Goal: Navigation & Orientation: Understand site structure

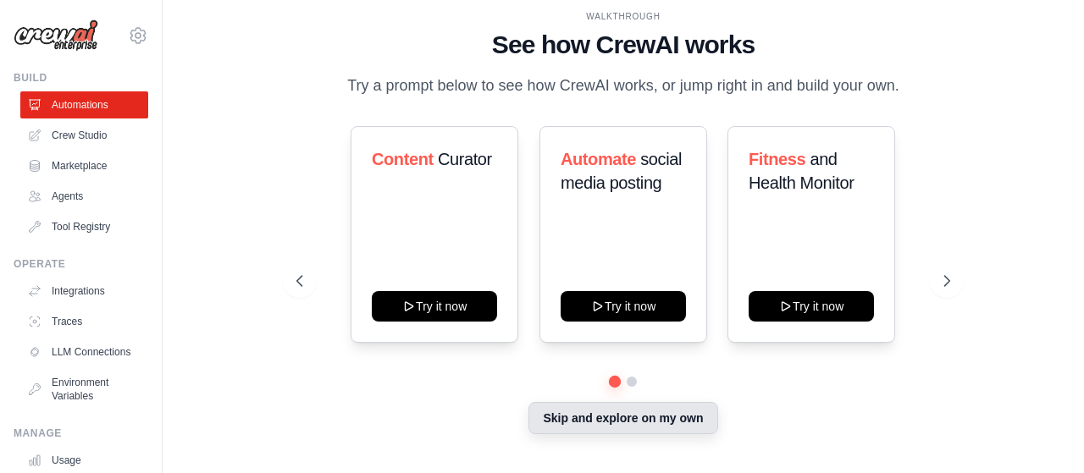
click at [644, 416] on button "Skip and explore on my own" at bounding box center [622, 418] width 189 height 32
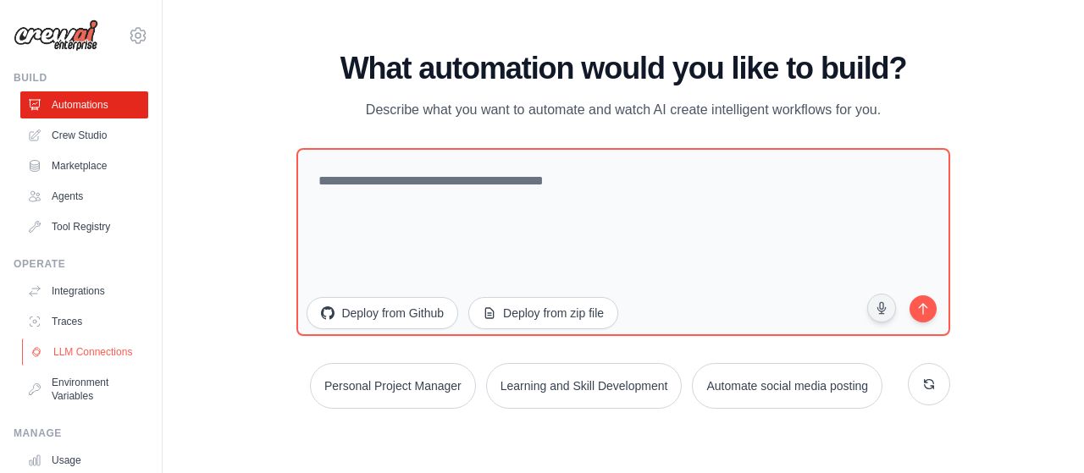
click at [64, 355] on link "LLM Connections" at bounding box center [86, 352] width 128 height 27
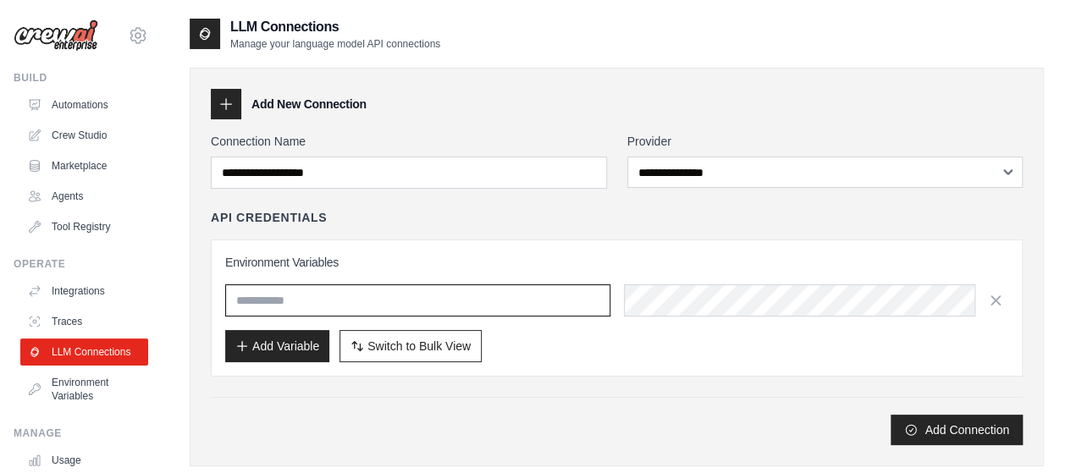
click at [315, 304] on input "text" at bounding box center [417, 301] width 385 height 32
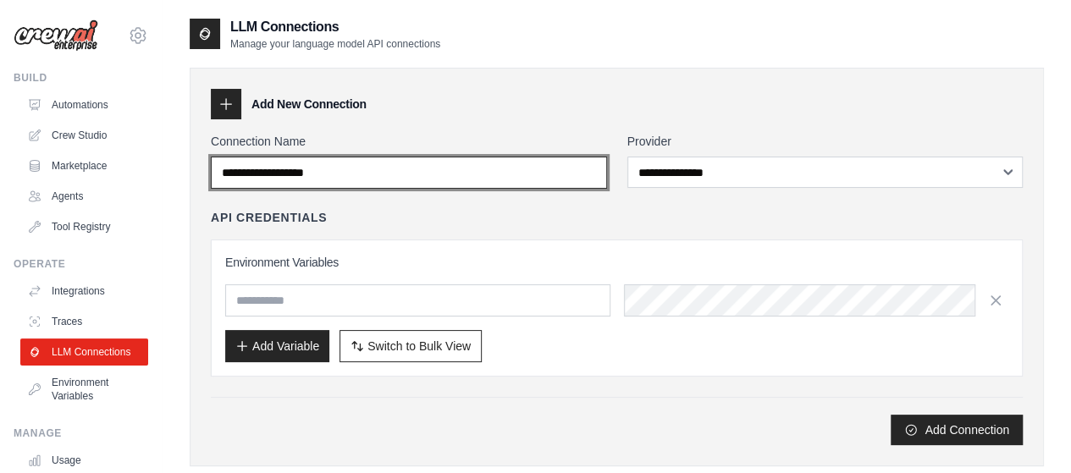
click at [316, 165] on input "Connection Name" at bounding box center [409, 173] width 396 height 32
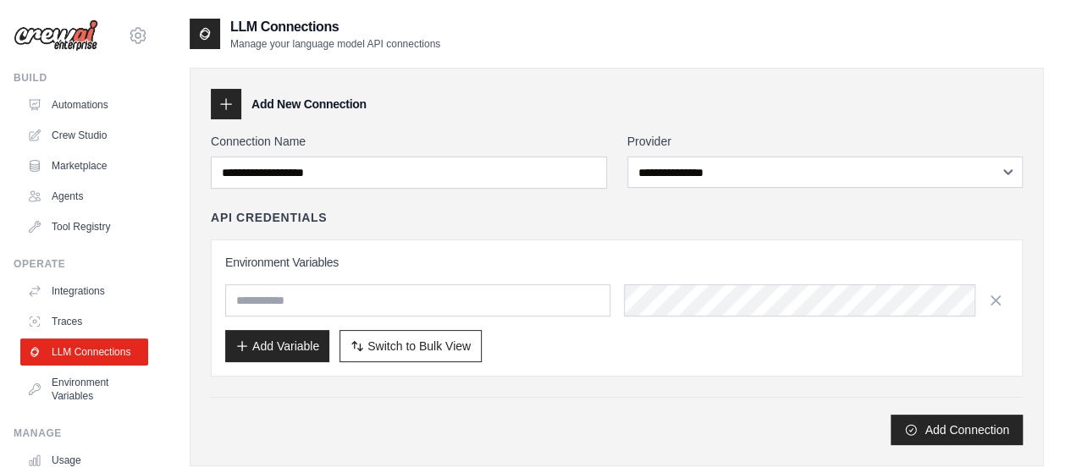
click at [477, 97] on div "Add New Connection" at bounding box center [617, 104] width 812 height 30
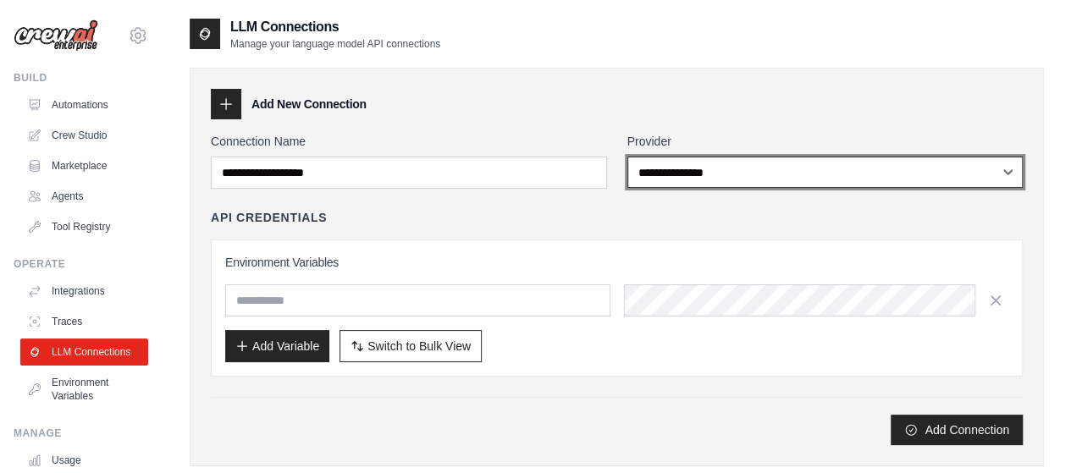
click at [695, 182] on select "**********" at bounding box center [825, 172] width 396 height 31
select select "******"
click at [627, 157] on select "**********" at bounding box center [825, 172] width 396 height 31
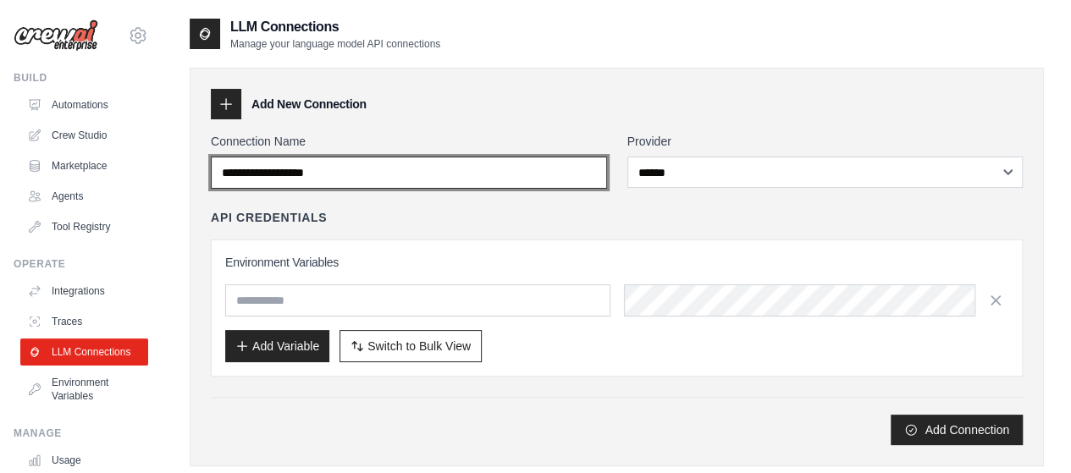
click at [391, 167] on input "Connection Name" at bounding box center [409, 173] width 396 height 32
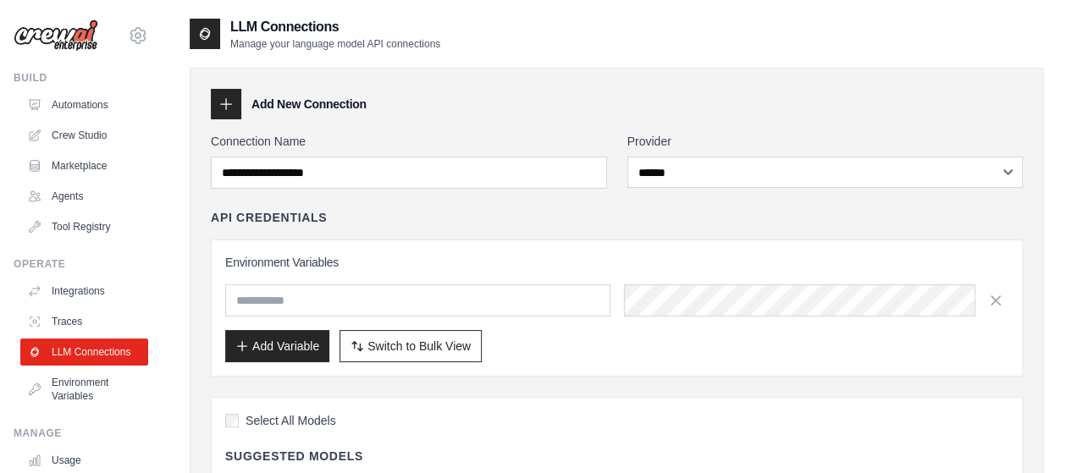
click at [506, 119] on div "Add New Connection" at bounding box center [617, 104] width 812 height 30
click at [73, 292] on link "Integrations" at bounding box center [86, 291] width 128 height 27
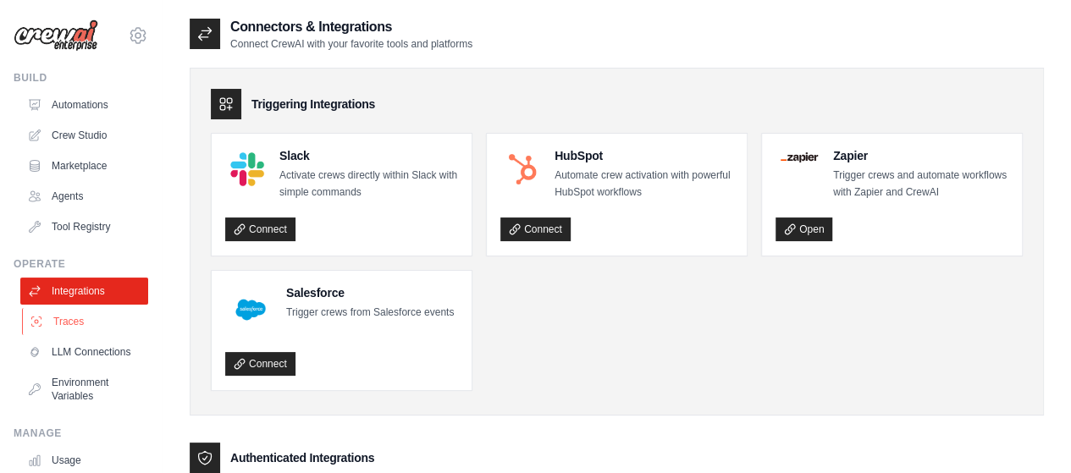
click at [69, 318] on link "Traces" at bounding box center [86, 321] width 128 height 27
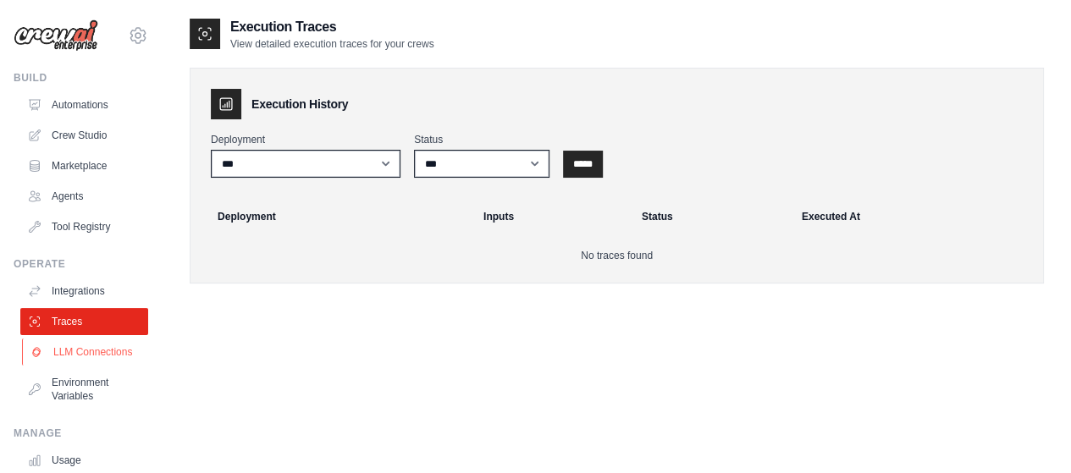
click at [70, 355] on link "LLM Connections" at bounding box center [86, 352] width 128 height 27
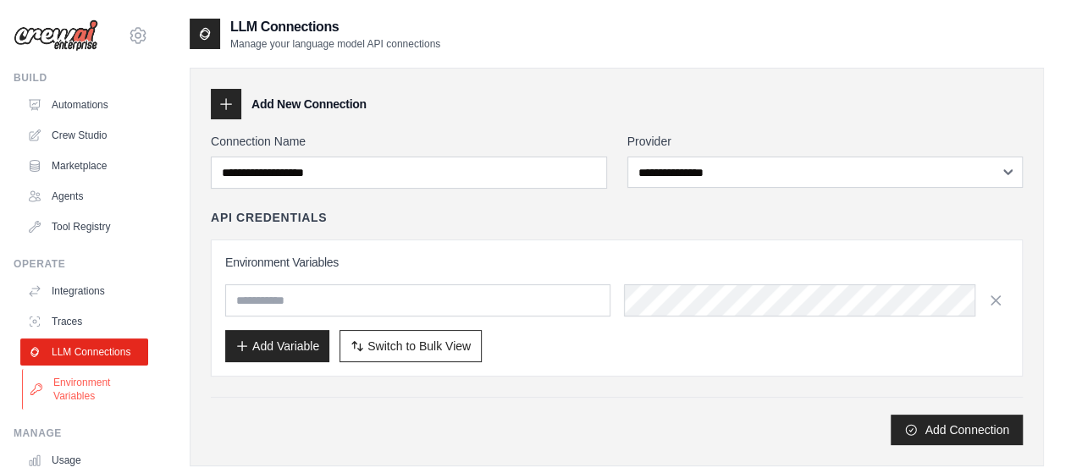
click at [76, 400] on link "Environment Variables" at bounding box center [86, 389] width 128 height 41
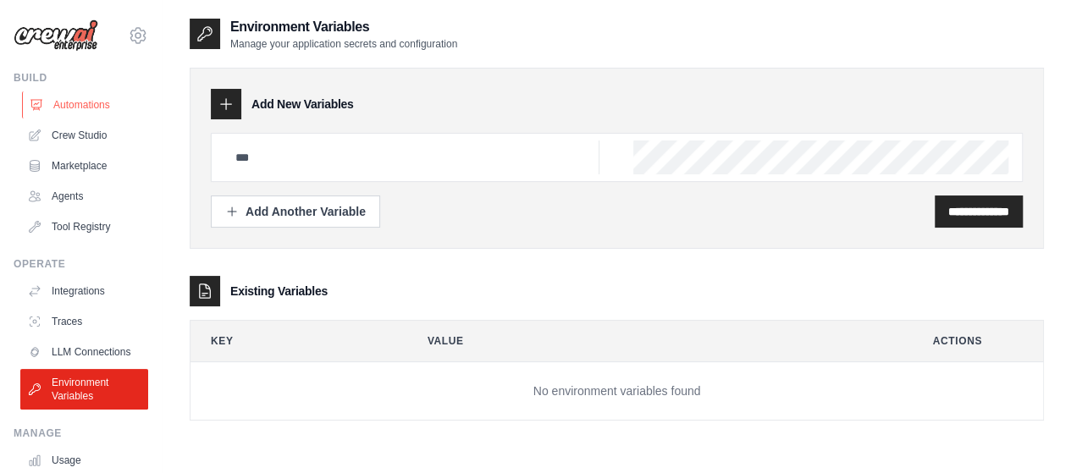
click at [93, 102] on link "Automations" at bounding box center [86, 104] width 128 height 27
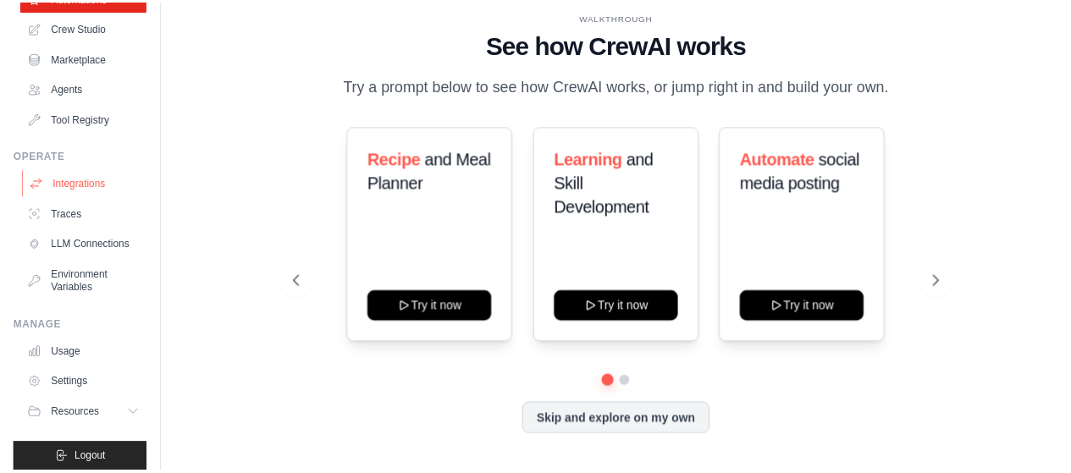
scroll to position [134, 0]
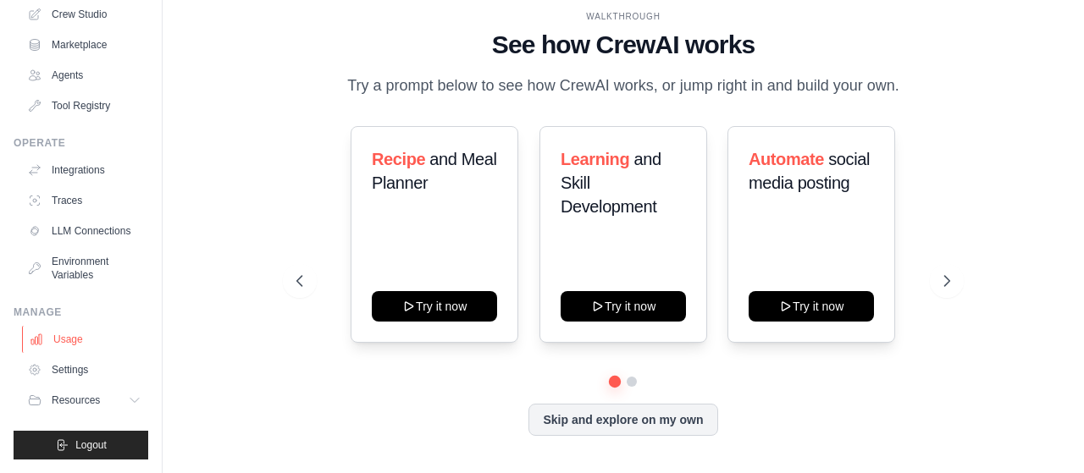
click at [66, 345] on link "Usage" at bounding box center [86, 339] width 128 height 27
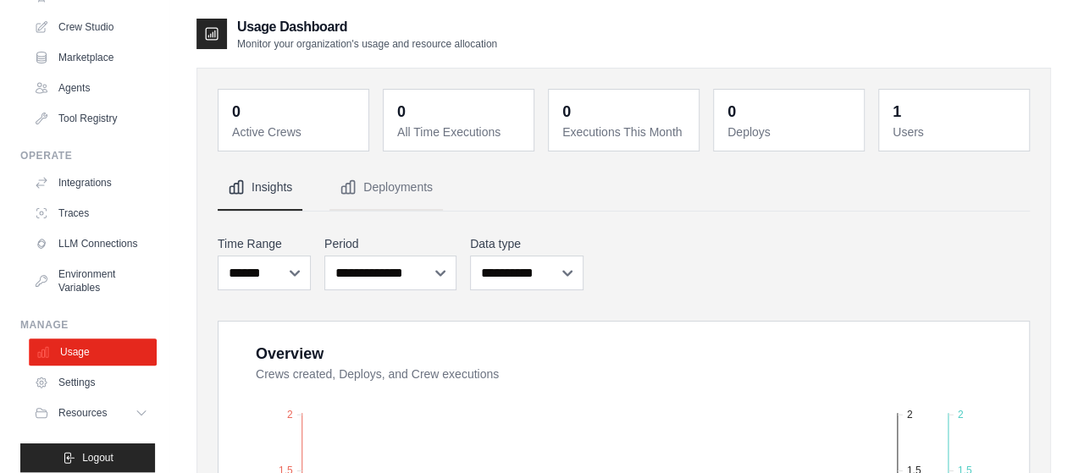
scroll to position [134, 0]
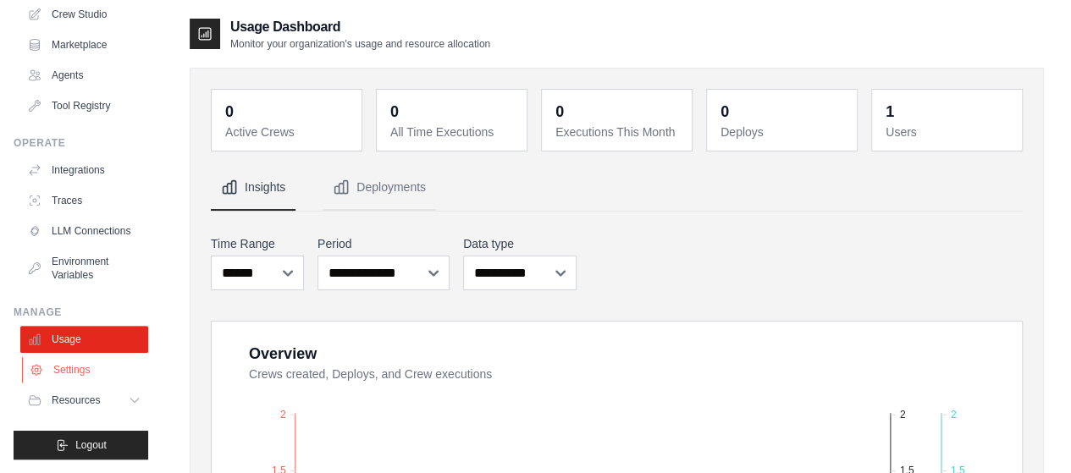
click at [80, 367] on link "Settings" at bounding box center [86, 370] width 128 height 27
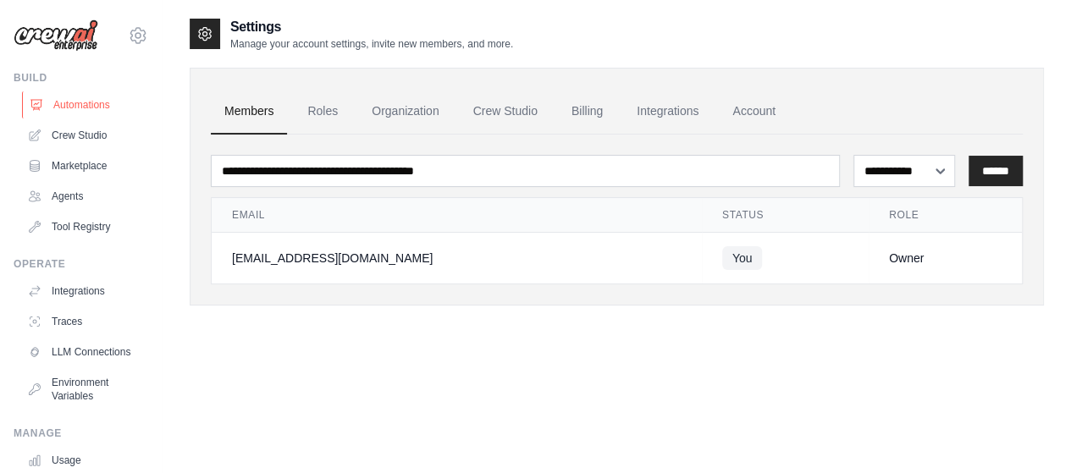
click at [87, 103] on link "Automations" at bounding box center [86, 104] width 128 height 27
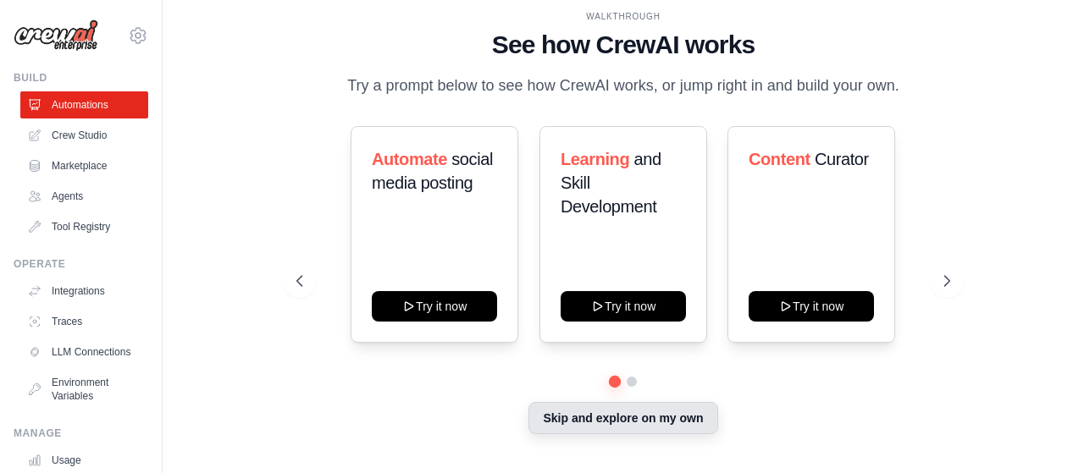
click at [640, 423] on button "Skip and explore on my own" at bounding box center [622, 418] width 189 height 32
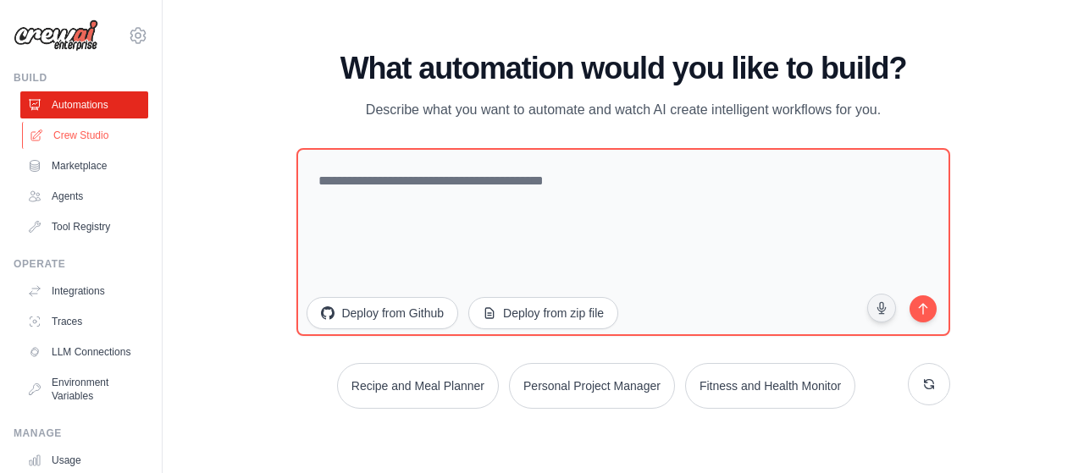
click at [80, 135] on link "Crew Studio" at bounding box center [86, 135] width 128 height 27
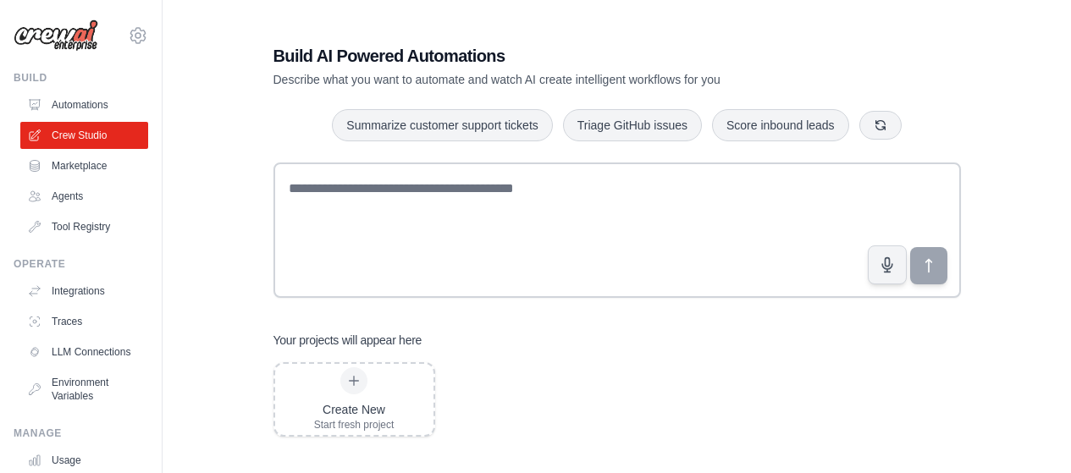
click at [82, 166] on link "Marketplace" at bounding box center [84, 165] width 128 height 27
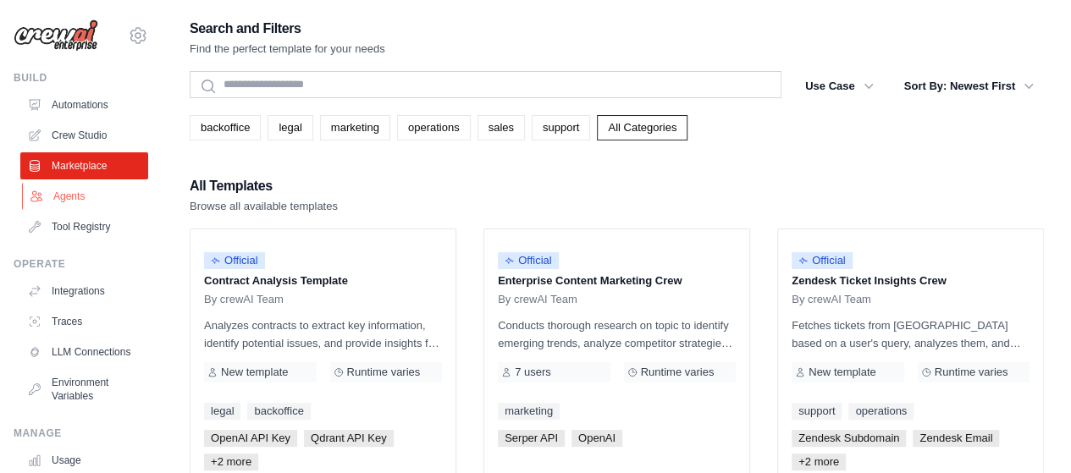
click at [69, 196] on link "Agents" at bounding box center [86, 196] width 128 height 27
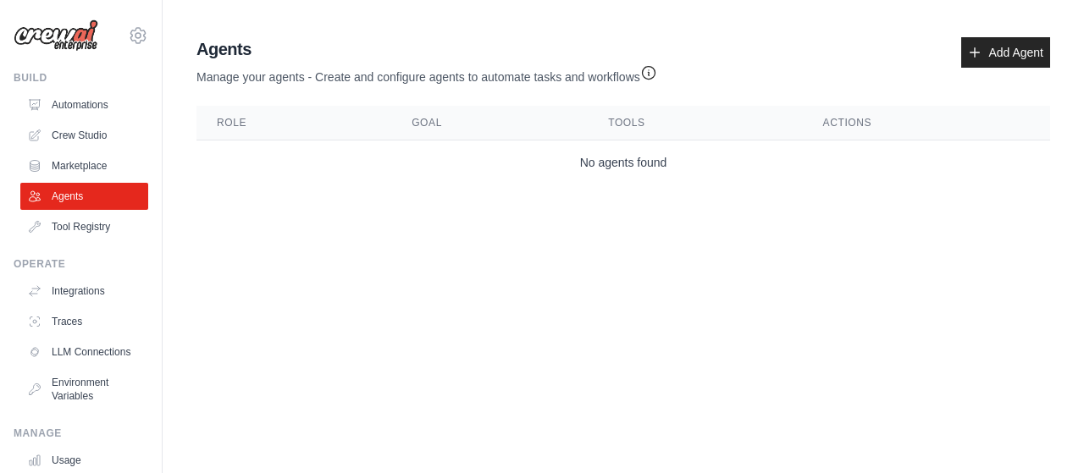
click at [69, 196] on link "Agents" at bounding box center [84, 196] width 128 height 27
click at [69, 233] on link "Tool Registry" at bounding box center [84, 226] width 128 height 27
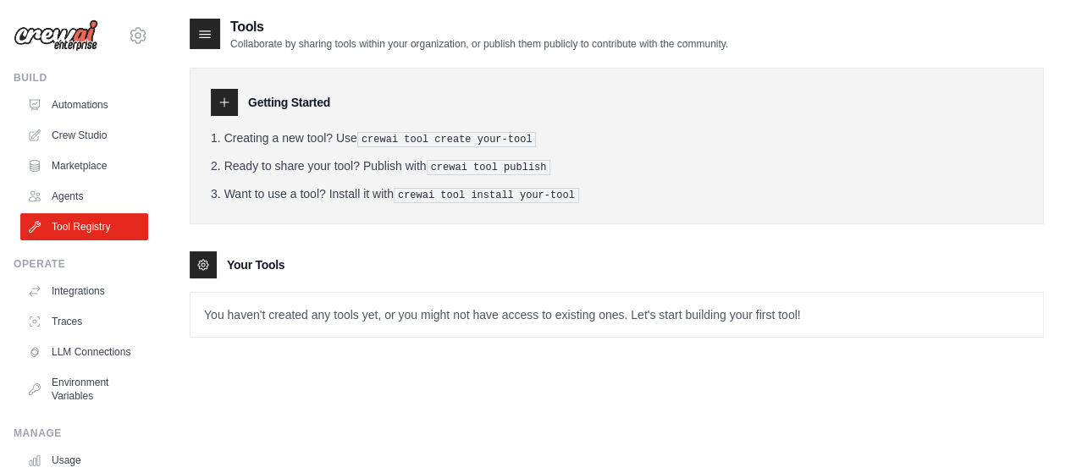
scroll to position [134, 0]
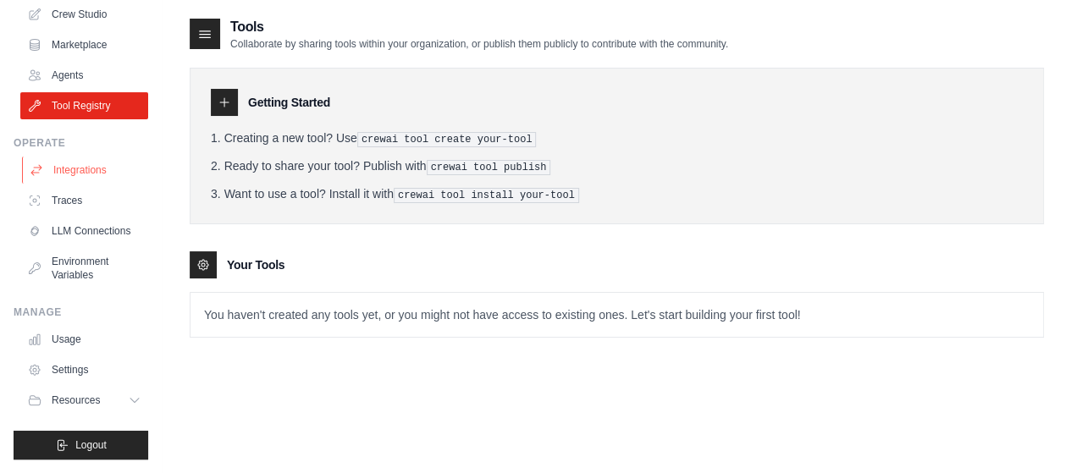
click at [69, 159] on link "Integrations" at bounding box center [86, 170] width 128 height 27
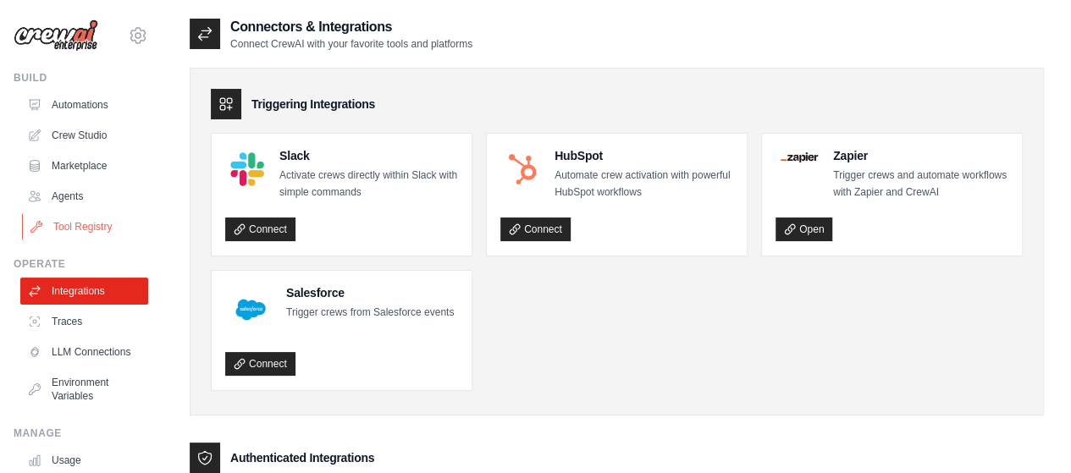
click at [76, 228] on link "Tool Registry" at bounding box center [86, 226] width 128 height 27
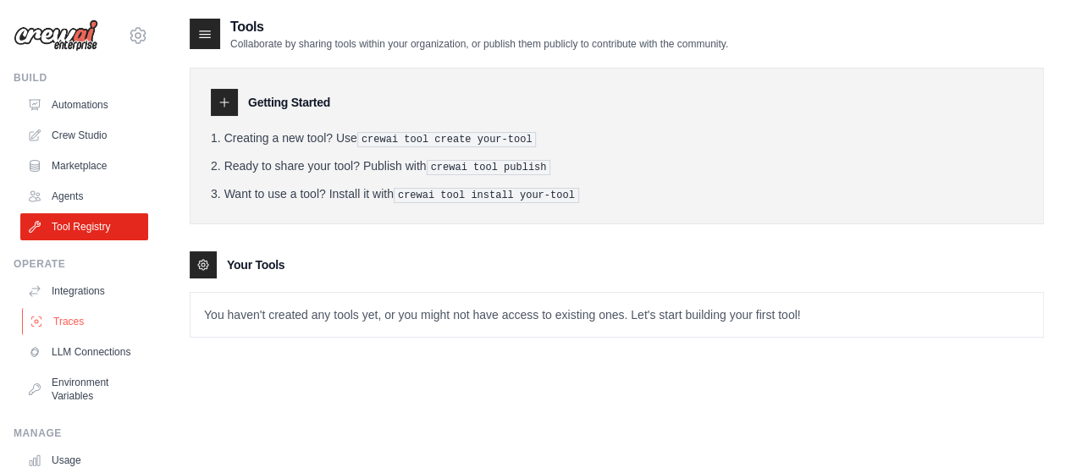
click at [71, 323] on link "Traces" at bounding box center [86, 321] width 128 height 27
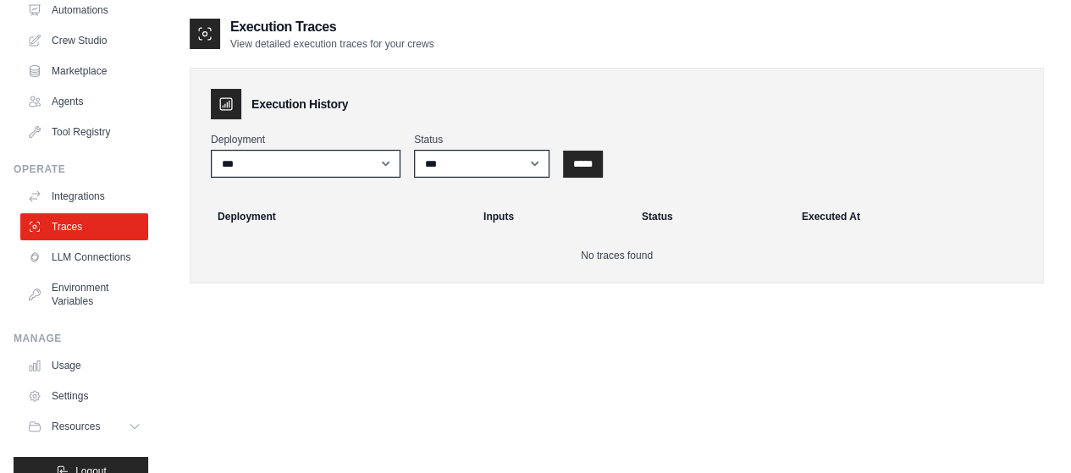
scroll to position [134, 0]
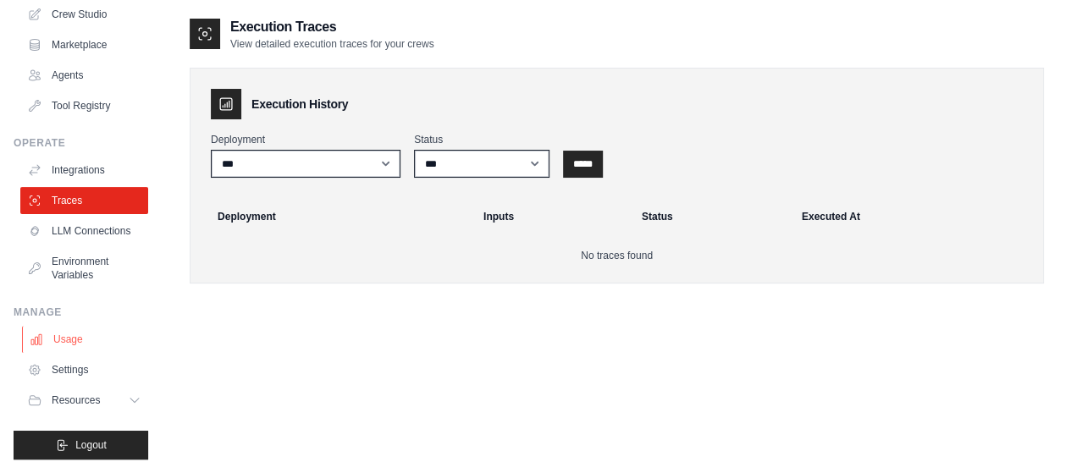
click at [70, 347] on link "Usage" at bounding box center [86, 339] width 128 height 27
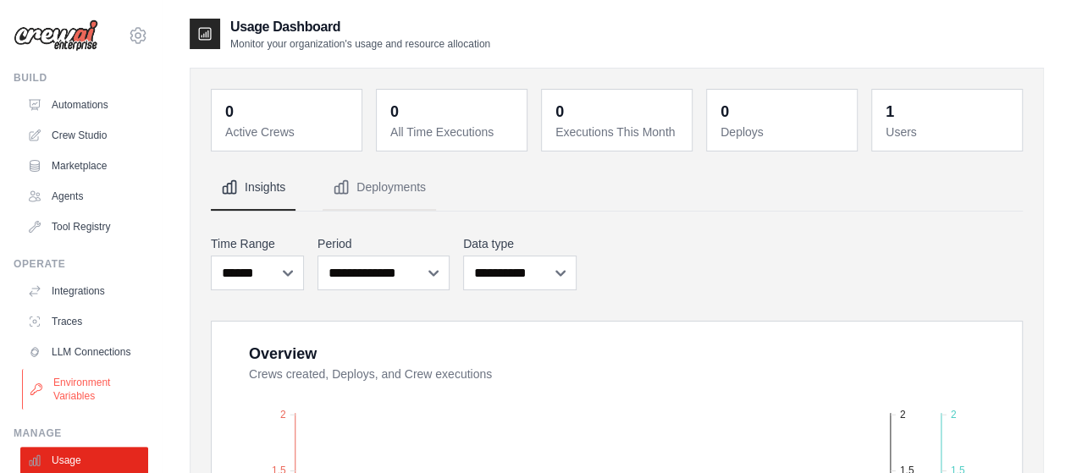
click at [70, 382] on link "Environment Variables" at bounding box center [86, 389] width 128 height 41
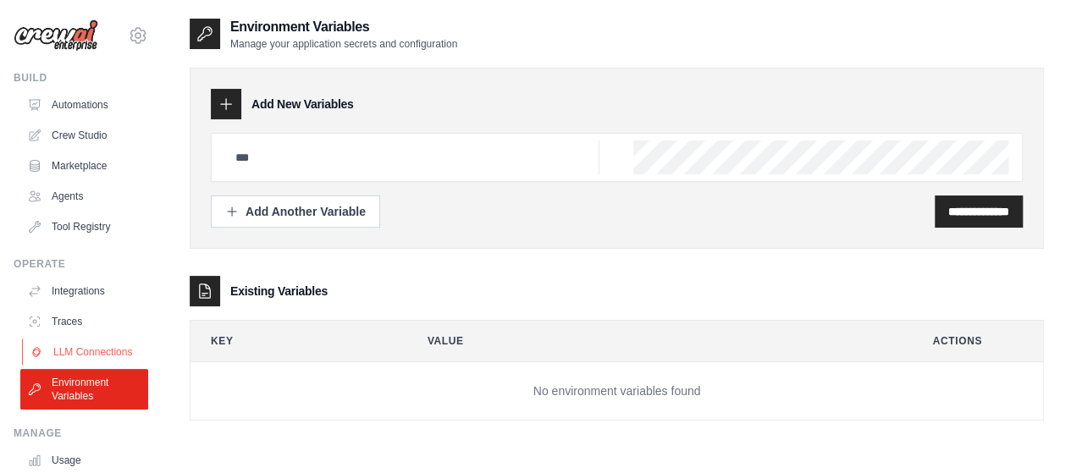
click at [70, 350] on link "LLM Connections" at bounding box center [86, 352] width 128 height 27
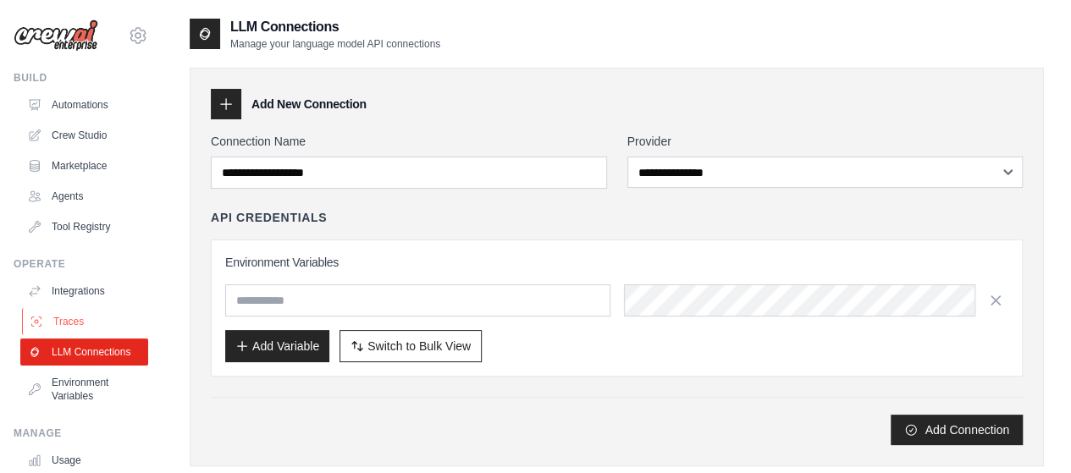
click at [83, 321] on link "Traces" at bounding box center [86, 321] width 128 height 27
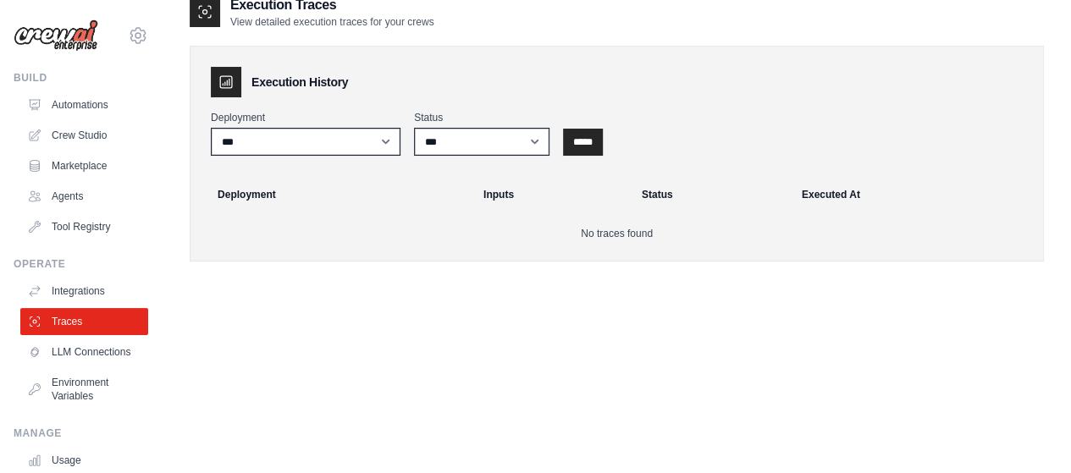
scroll to position [34, 0]
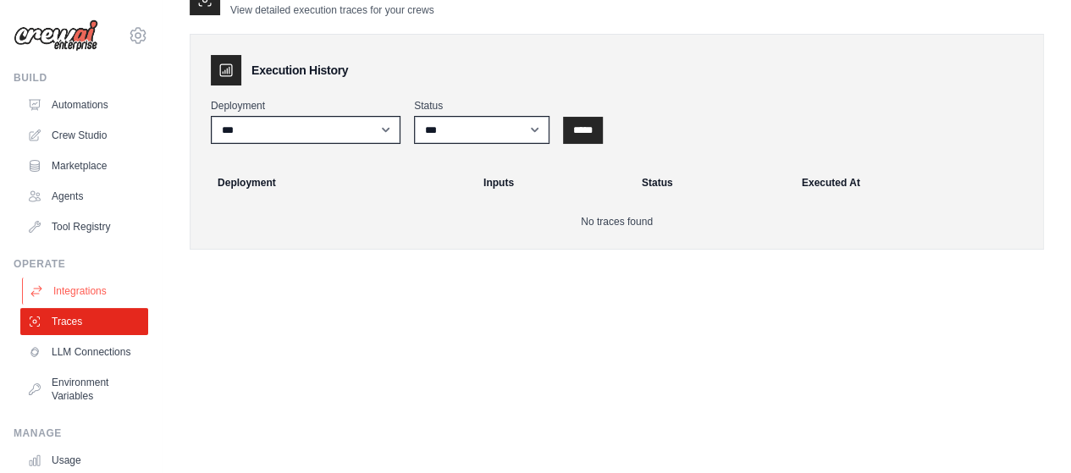
click at [77, 290] on link "Integrations" at bounding box center [86, 291] width 128 height 27
